Goal: Find specific fact: Find specific page/section

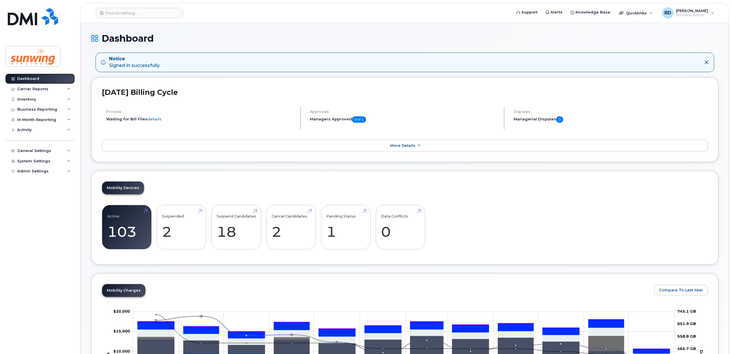
click at [30, 75] on link "Dashboard" at bounding box center [40, 79] width 70 height 10
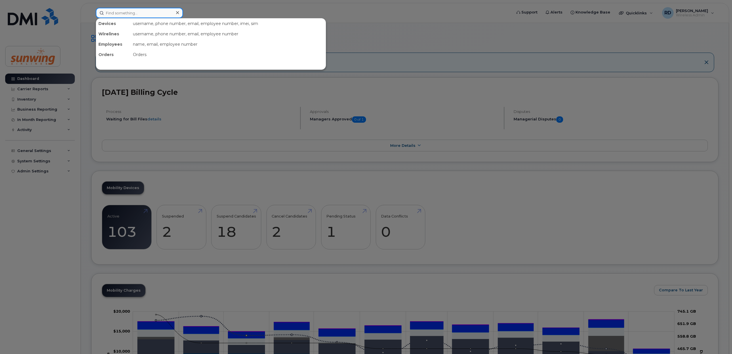
click at [108, 9] on input at bounding box center [139, 13] width 87 height 10
paste input "4165534537"
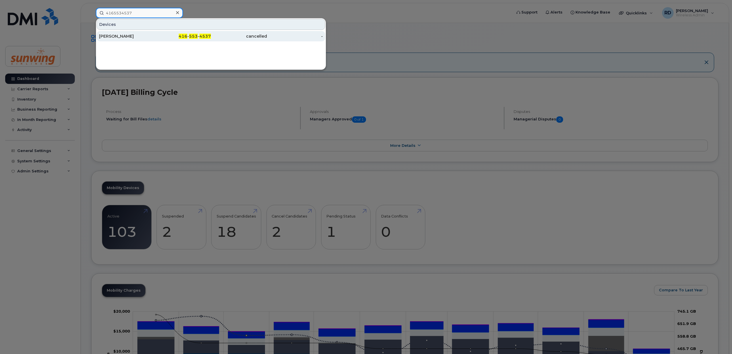
type input "4165534537"
click at [123, 37] on div "Gabriela Barrientos" at bounding box center [127, 36] width 56 height 6
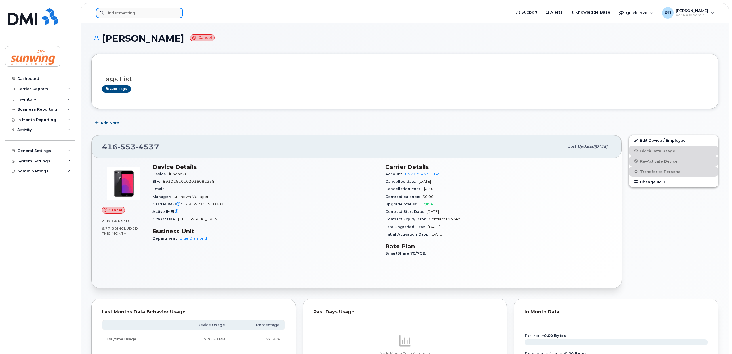
click at [126, 14] on input at bounding box center [139, 13] width 87 height 10
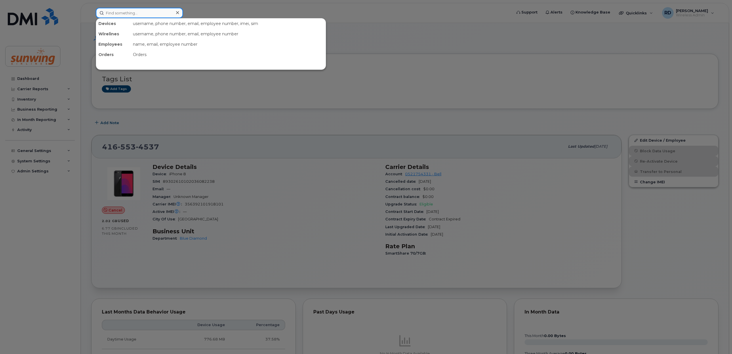
paste input "4162090105"
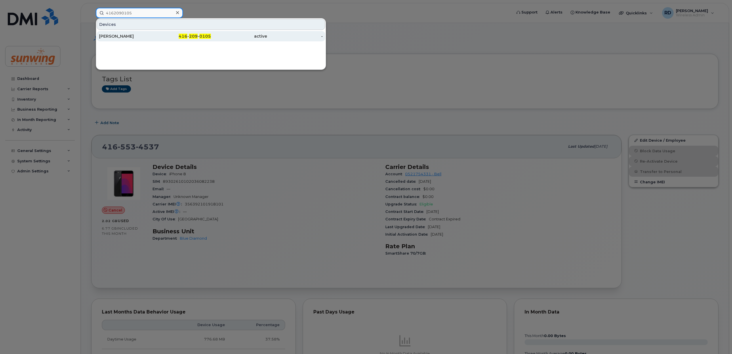
type input "4162090105"
click at [124, 38] on div "Jordi Jove-Viviegra" at bounding box center [127, 36] width 56 height 6
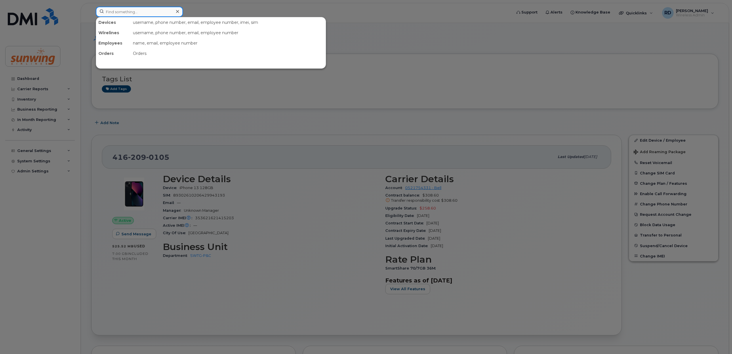
click at [119, 13] on input at bounding box center [139, 12] width 87 height 10
click at [113, 12] on input at bounding box center [139, 12] width 87 height 10
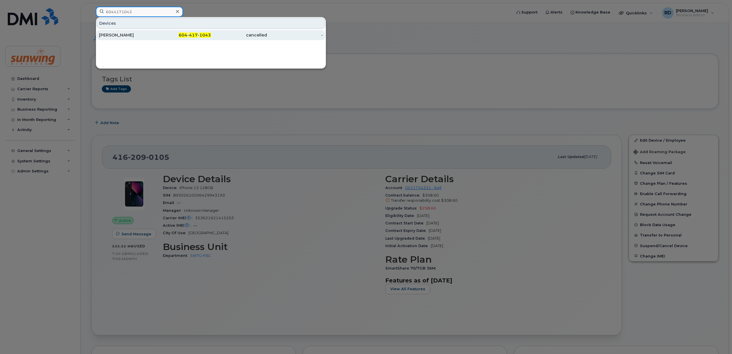
type input "6044171043"
click at [118, 35] on div "[PERSON_NAME]" at bounding box center [127, 35] width 56 height 6
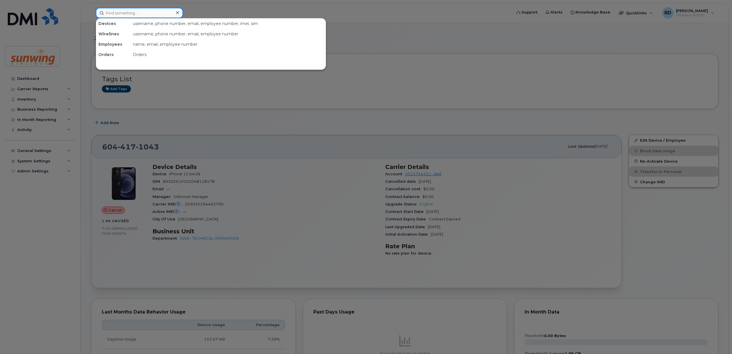
click at [121, 13] on input at bounding box center [139, 13] width 87 height 10
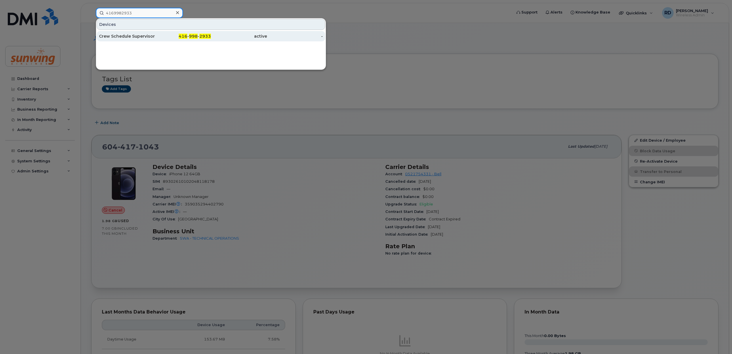
type input "4169982933"
click at [133, 35] on div "Crew Schedule Supervisor" at bounding box center [127, 36] width 56 height 6
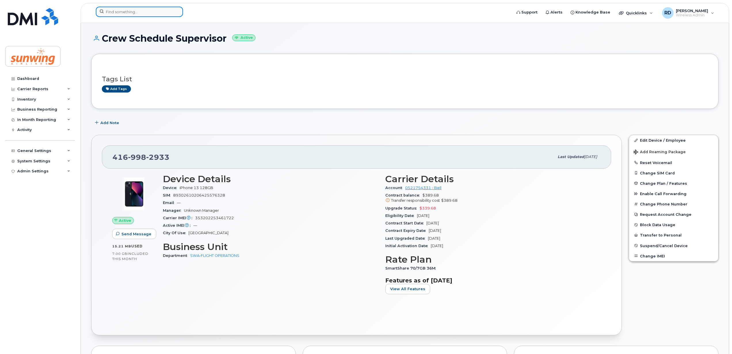
click at [123, 12] on input at bounding box center [139, 12] width 87 height 10
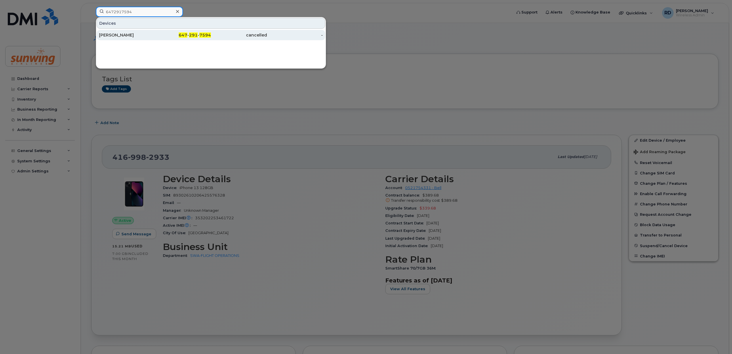
type input "6472917594"
click at [108, 34] on div "[PERSON_NAME]" at bounding box center [127, 35] width 56 height 6
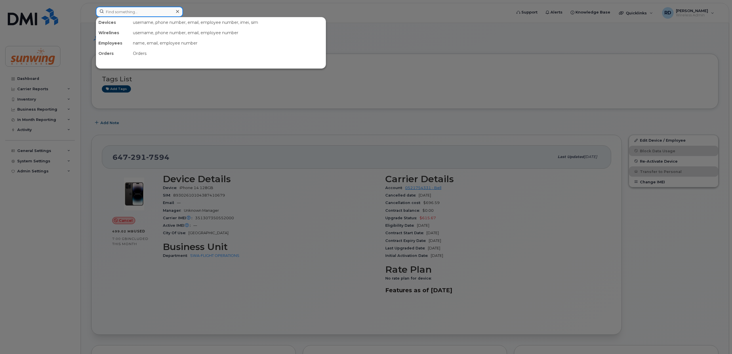
click at [112, 13] on input at bounding box center [139, 12] width 87 height 10
paste input "6475422859"
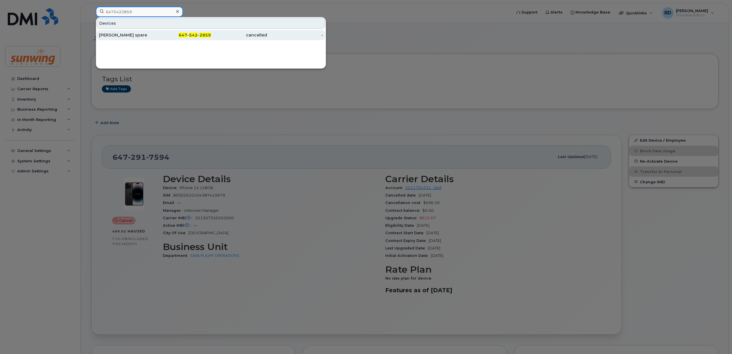
type input "6475422859"
click at [119, 35] on div "[PERSON_NAME] spare" at bounding box center [127, 35] width 56 height 6
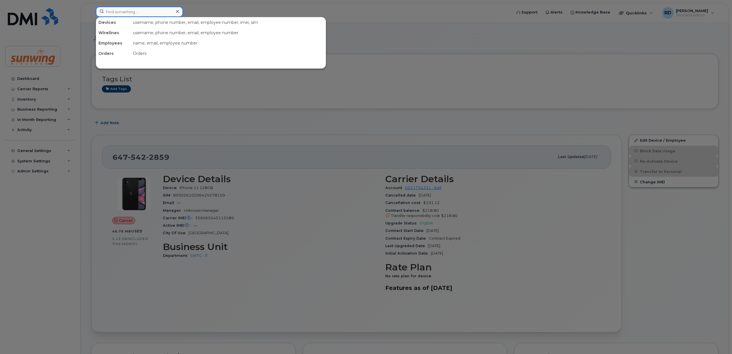
click at [140, 12] on input at bounding box center [139, 12] width 87 height 10
paste input "4167700936"
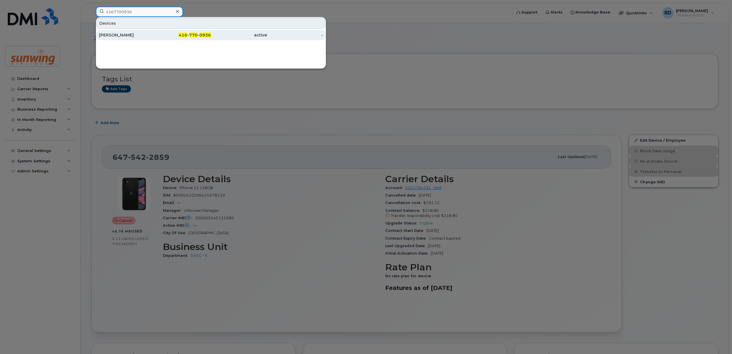
type input "4167700936"
click at [129, 35] on div "Brenda Maldonado" at bounding box center [127, 35] width 56 height 6
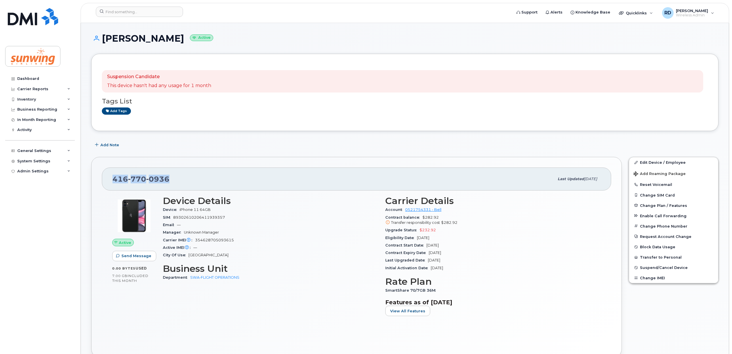
drag, startPoint x: 163, startPoint y: 177, endPoint x: 112, endPoint y: 182, distance: 51.5
click at [112, 182] on div "416 770 0936 Last updated Jul 25, 2025" at bounding box center [356, 179] width 509 height 23
drag, startPoint x: 112, startPoint y: 182, endPoint x: 115, endPoint y: 179, distance: 4.9
copy span "416 770 0936"
click at [42, 77] on link "Dashboard" at bounding box center [40, 79] width 70 height 10
